Goal: Task Accomplishment & Management: Manage account settings

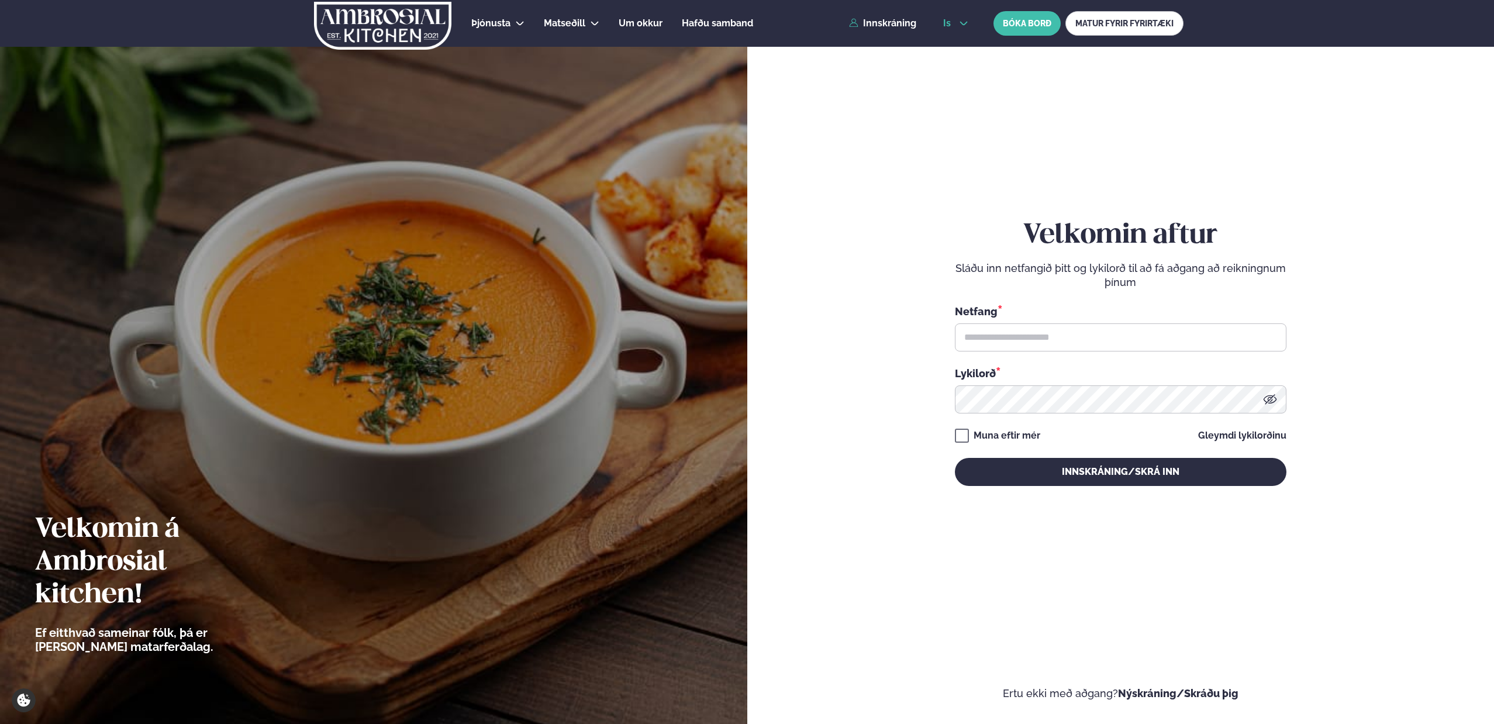
click at [963, 20] on icon at bounding box center [963, 23] width 9 height 9
click at [958, 43] on link "en" at bounding box center [956, 44] width 44 height 23
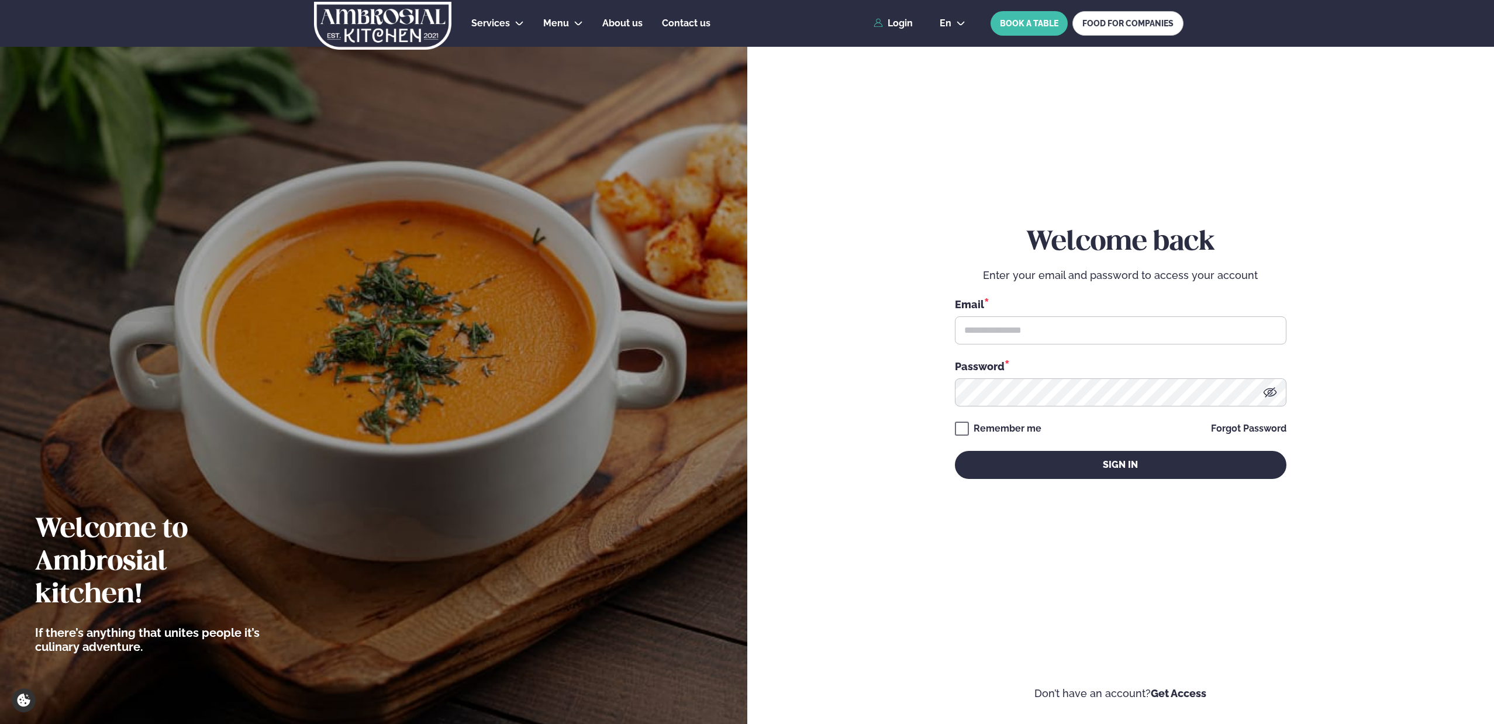
click at [913, 29] on div "Services Lunch for companies Corporate catering Private Party Menu Dalvegur 30 …" at bounding box center [746, 23] width 943 height 47
click at [897, 19] on link "Login" at bounding box center [892, 23] width 39 height 11
click at [1006, 340] on input "text" at bounding box center [1121, 330] width 332 height 28
type input "**********"
